Goal: Task Accomplishment & Management: Manage account settings

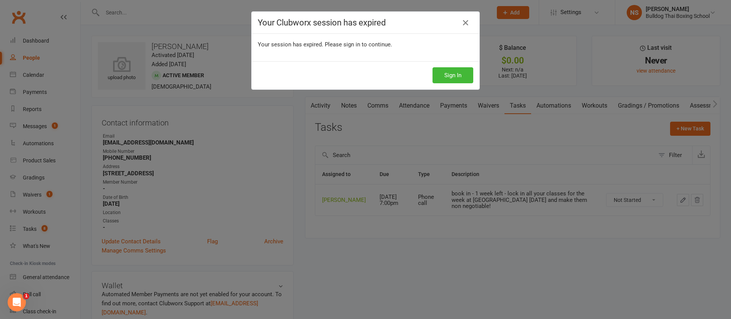
drag, startPoint x: 592, startPoint y: 35, endPoint x: 585, endPoint y: 35, distance: 6.9
click at [592, 36] on div "Your Clubworx session has expired Your session has expired. Please sign in to c…" at bounding box center [365, 159] width 731 height 319
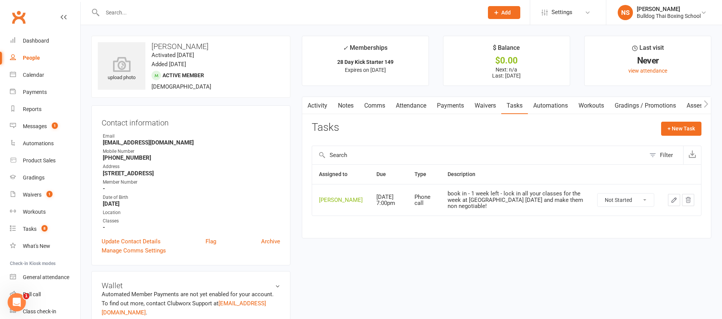
click at [133, 11] on input "text" at bounding box center [289, 12] width 378 height 11
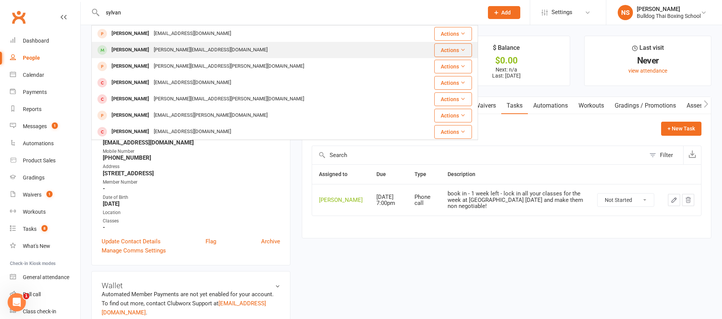
type input "sylvan"
click at [208, 53] on div "[PERSON_NAME][EMAIL_ADDRESS][DOMAIN_NAME]" at bounding box center [210, 50] width 118 height 11
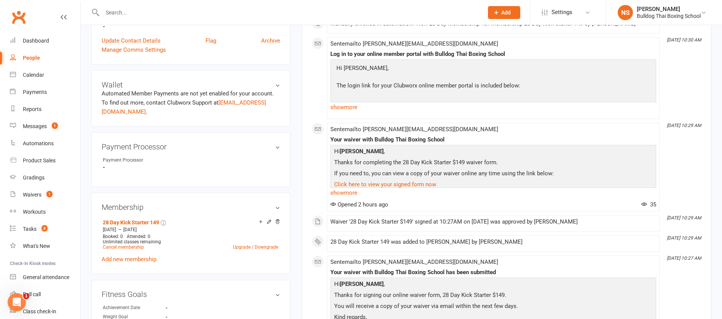
scroll to position [228, 0]
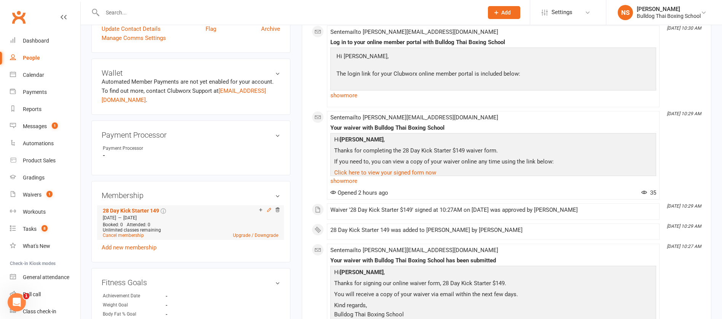
click at [267, 210] on icon at bounding box center [268, 209] width 5 height 5
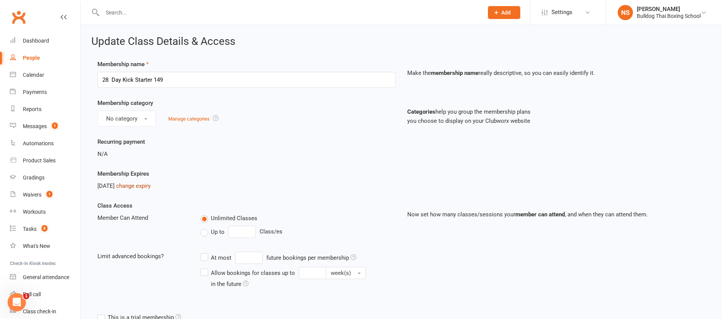
click at [148, 188] on link "change expiry" at bounding box center [133, 186] width 35 height 7
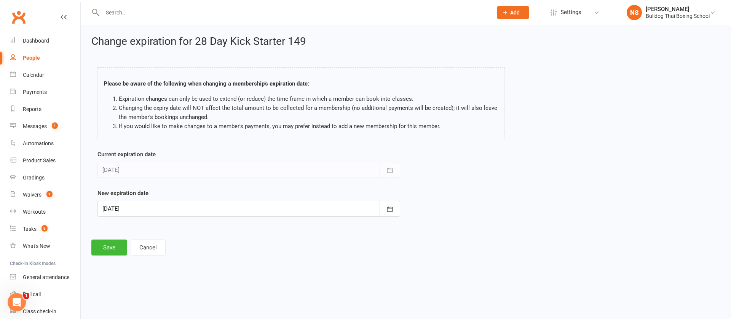
click at [145, 204] on div at bounding box center [248, 209] width 303 height 16
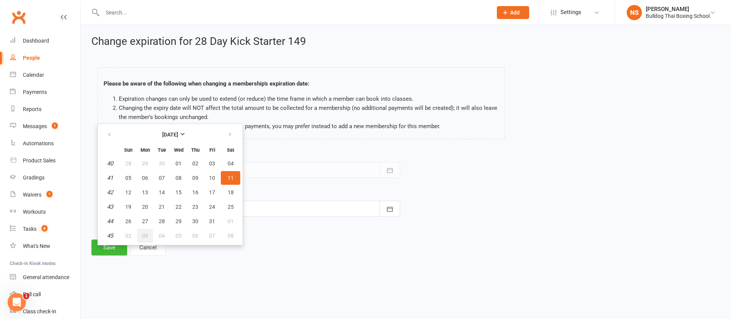
click at [149, 236] on button "03" at bounding box center [145, 236] width 16 height 14
type input "[DATE]"
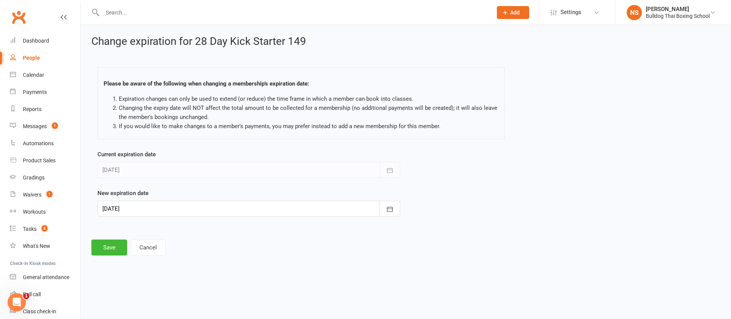
click at [147, 206] on div at bounding box center [248, 209] width 303 height 16
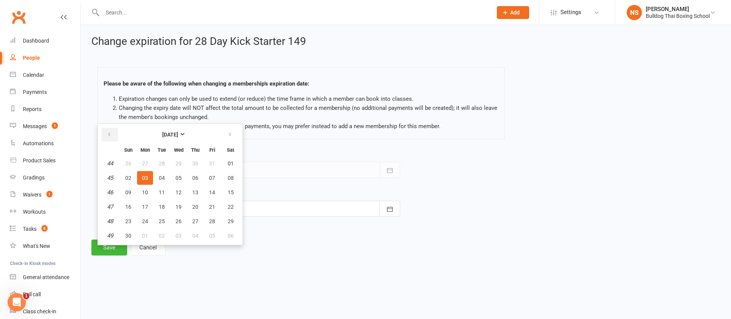
click at [109, 134] on icon "button" at bounding box center [109, 135] width 5 height 6
click at [160, 246] on button "Cancel" at bounding box center [148, 248] width 35 height 16
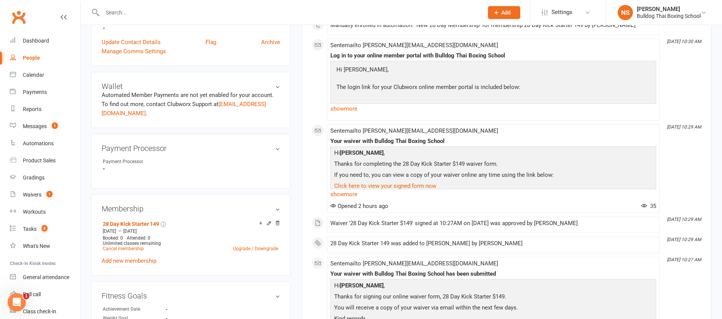
scroll to position [228, 0]
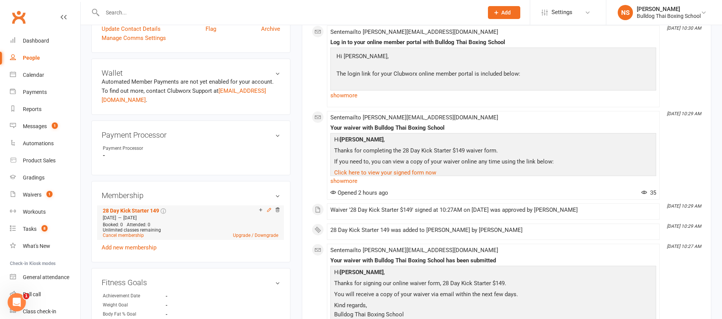
click at [269, 210] on icon at bounding box center [268, 209] width 5 height 5
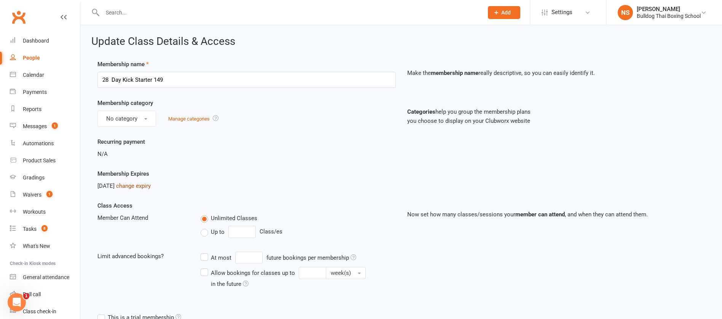
click at [151, 186] on link "change expiry" at bounding box center [133, 186] width 35 height 7
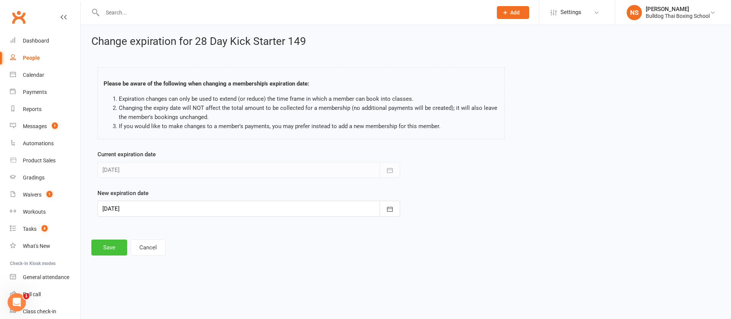
click at [111, 247] on button "Save" at bounding box center [109, 248] width 36 height 16
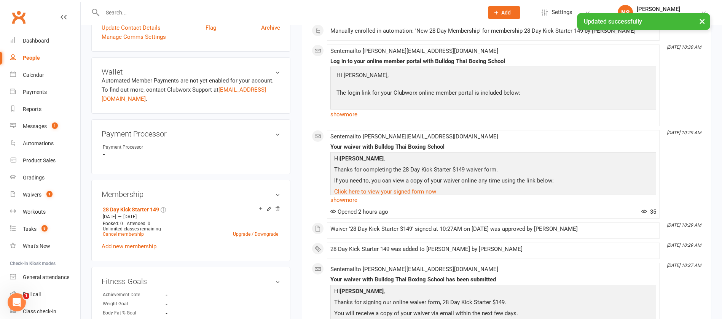
scroll to position [285, 0]
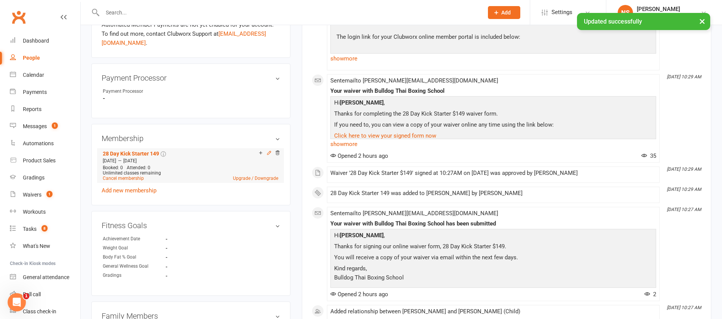
click at [269, 155] on icon at bounding box center [268, 152] width 5 height 5
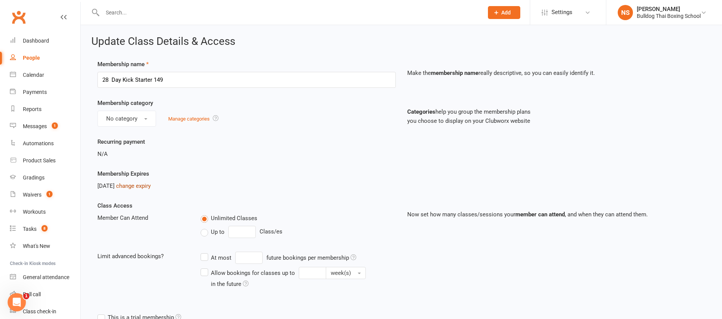
click at [151, 188] on link "change expiry" at bounding box center [133, 186] width 35 height 7
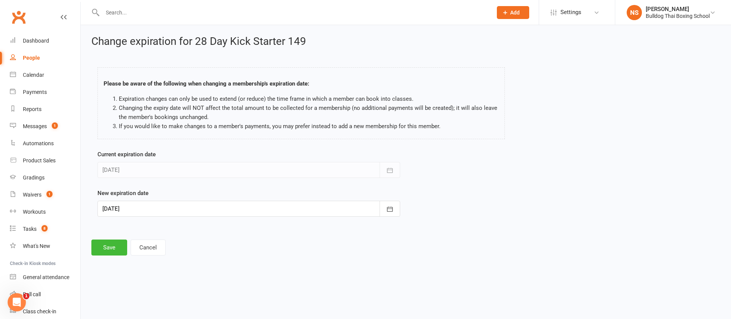
click at [138, 209] on div at bounding box center [248, 209] width 303 height 16
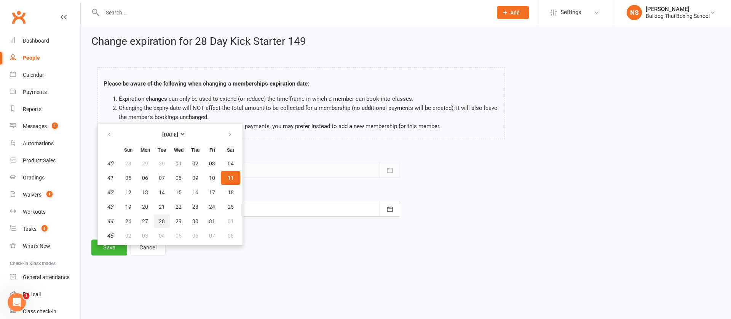
click at [164, 222] on span "28" at bounding box center [162, 221] width 6 height 6
type input "[DATE]"
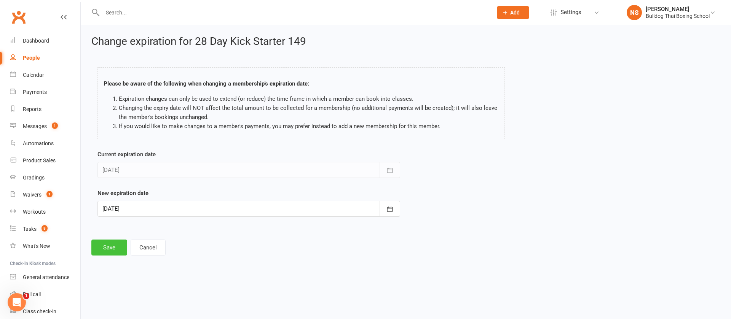
click at [108, 249] on button "Save" at bounding box center [109, 248] width 36 height 16
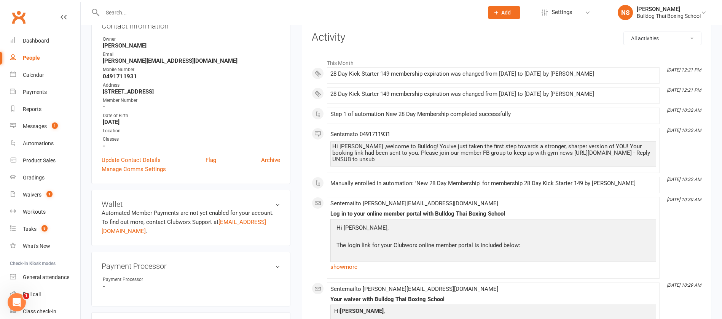
scroll to position [57, 0]
